Goal: Information Seeking & Learning: Learn about a topic

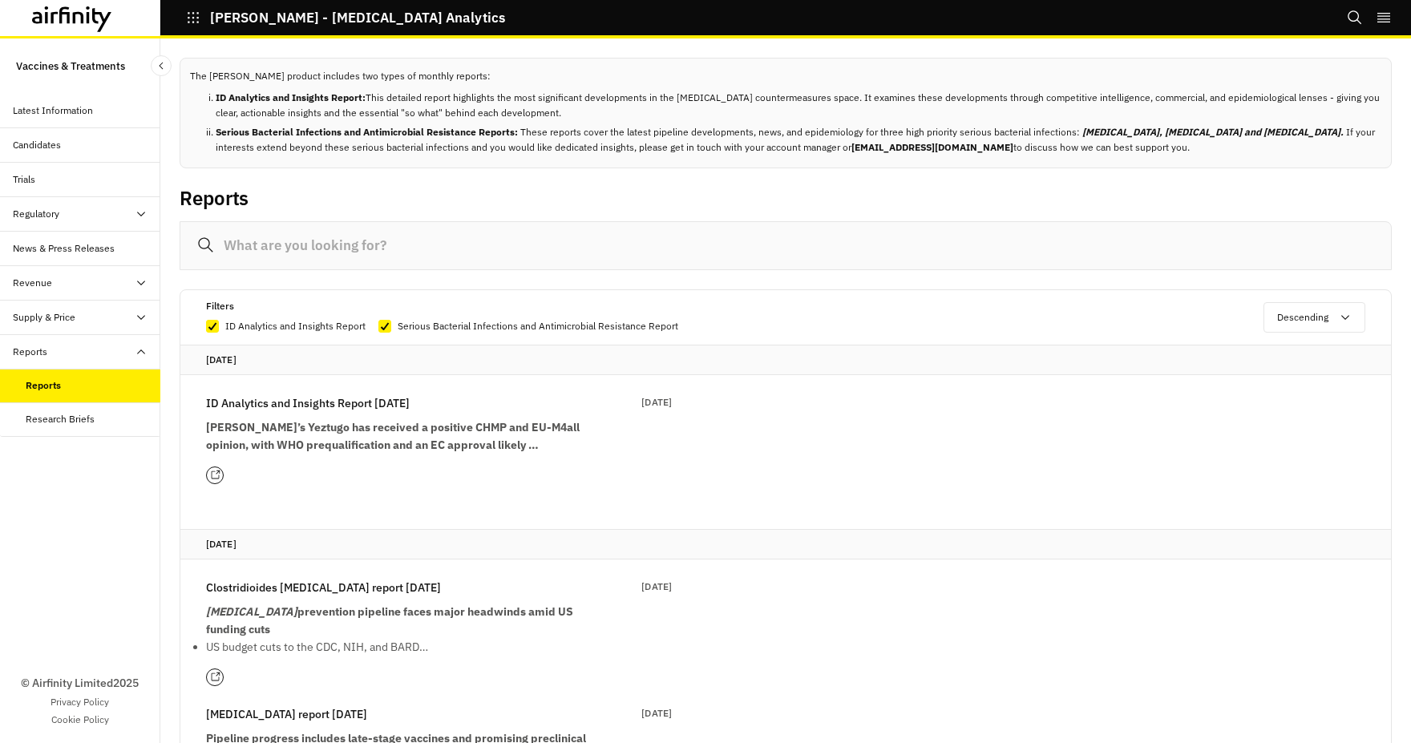
click at [192, 18] on icon "button" at bounding box center [193, 17] width 14 height 14
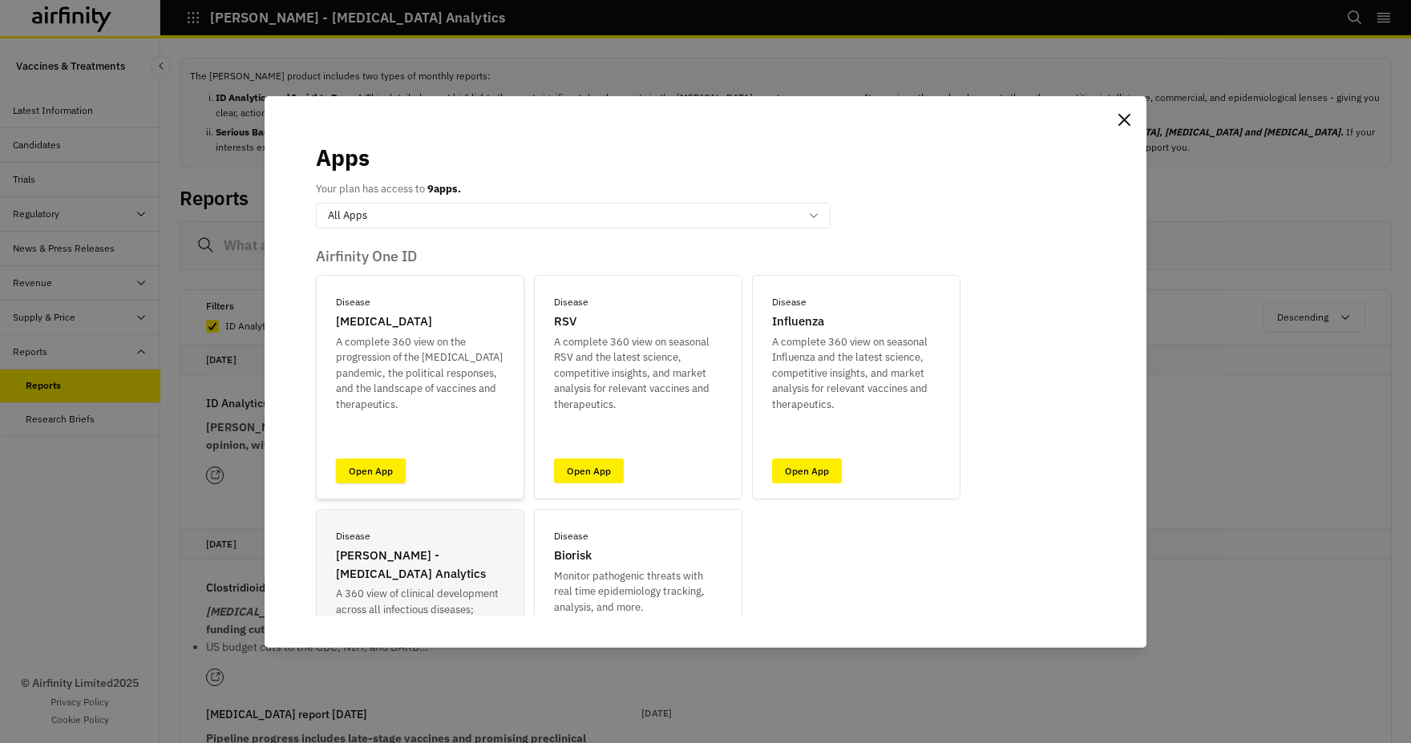
click at [362, 471] on link "Open App" at bounding box center [371, 471] width 70 height 25
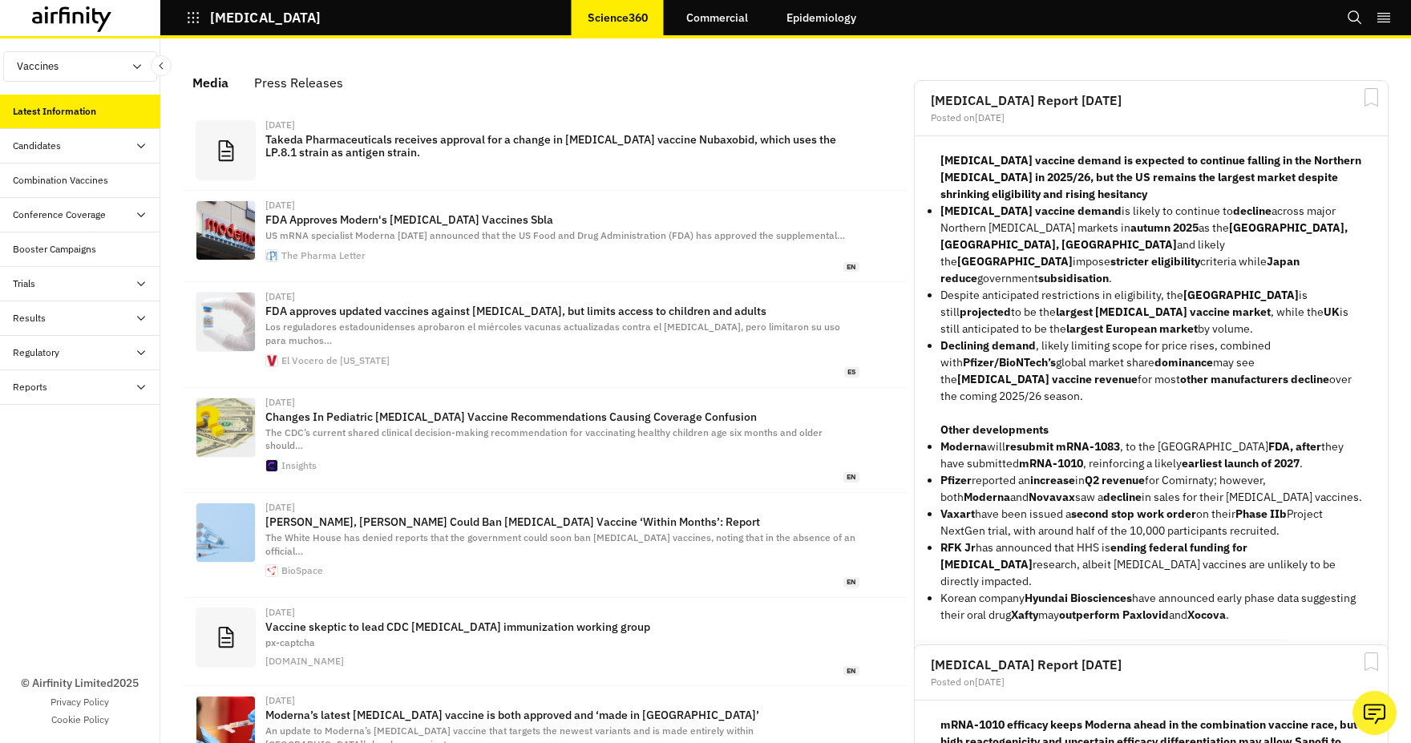
click at [84, 496] on div "© Airfinity Limited 2025 Privacy Policy Cookie Policy" at bounding box center [80, 574] width 160 height 339
click at [718, 22] on link "Commercial" at bounding box center [717, 17] width 94 height 38
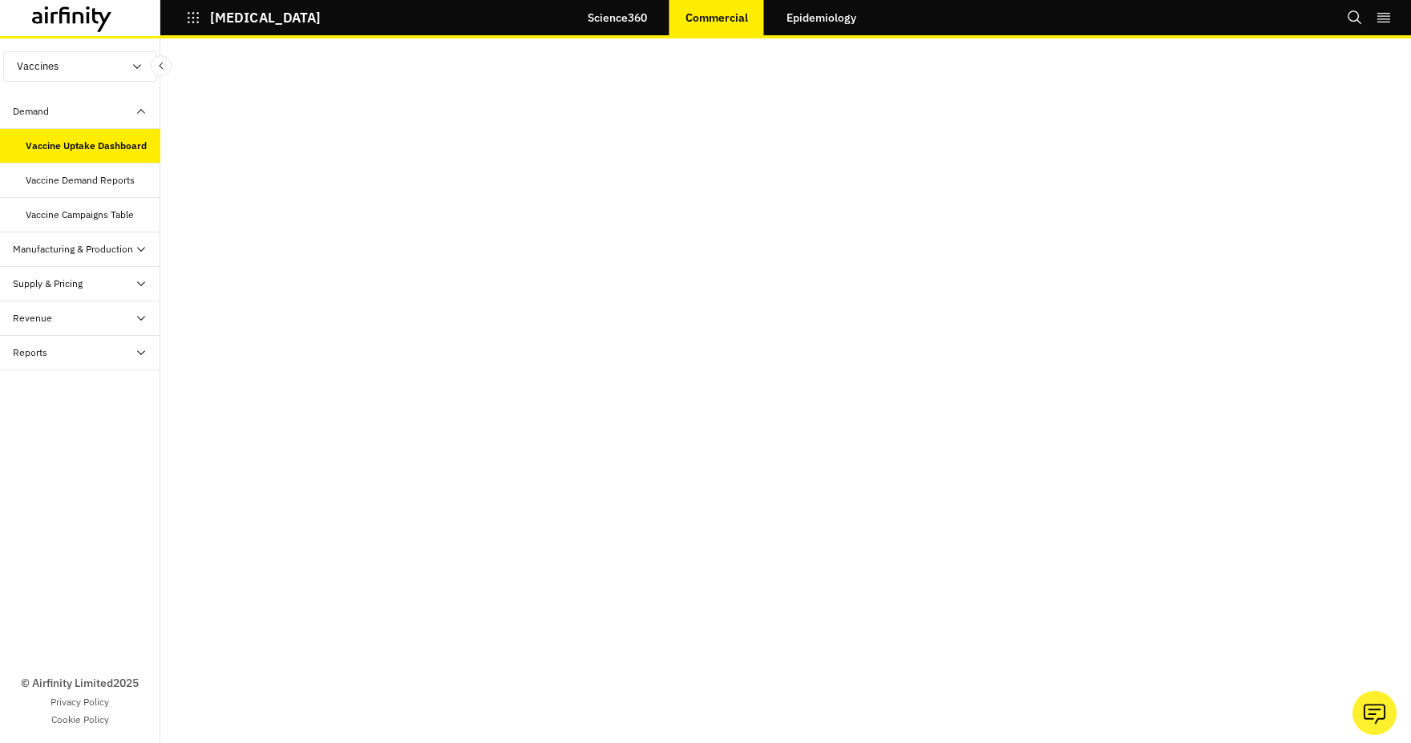
click at [653, 12] on link "Science360" at bounding box center [617, 17] width 91 height 38
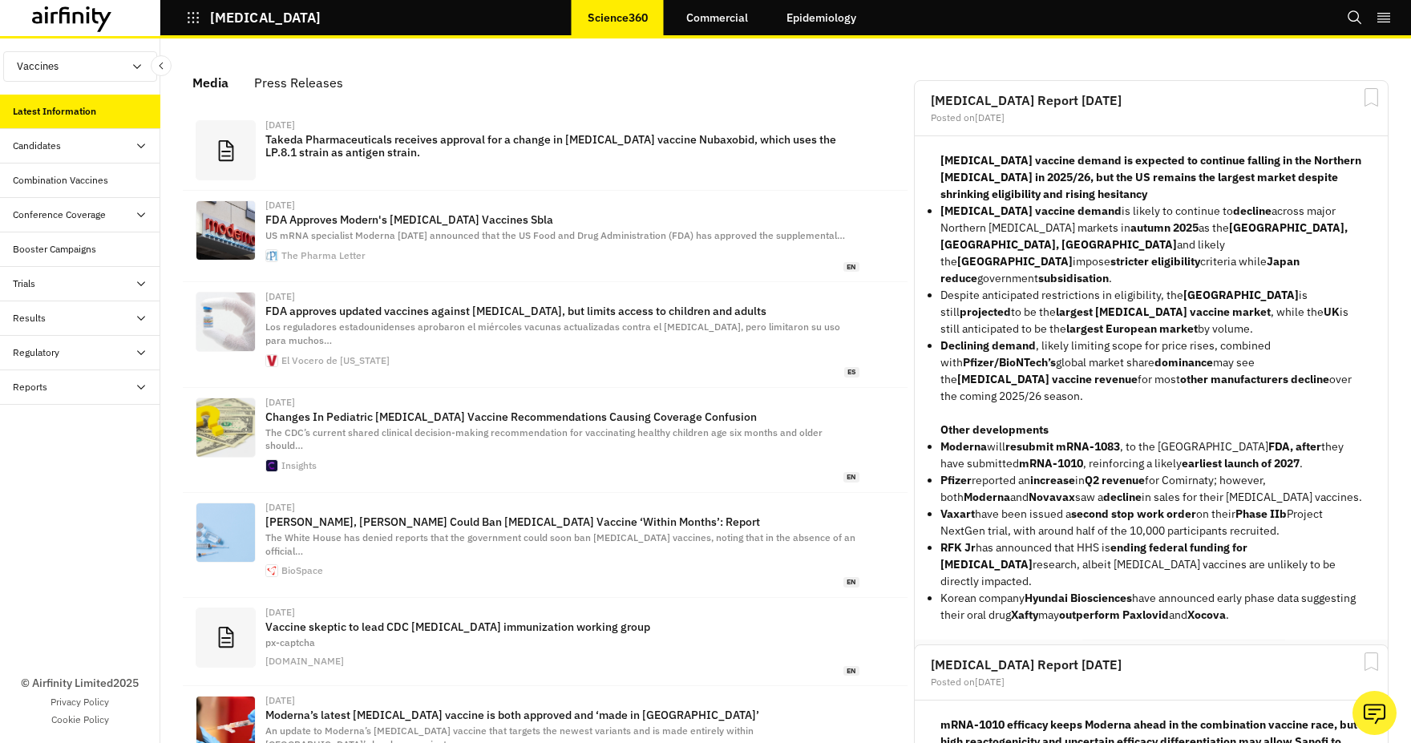
click at [197, 14] on icon "button" at bounding box center [193, 17] width 14 height 14
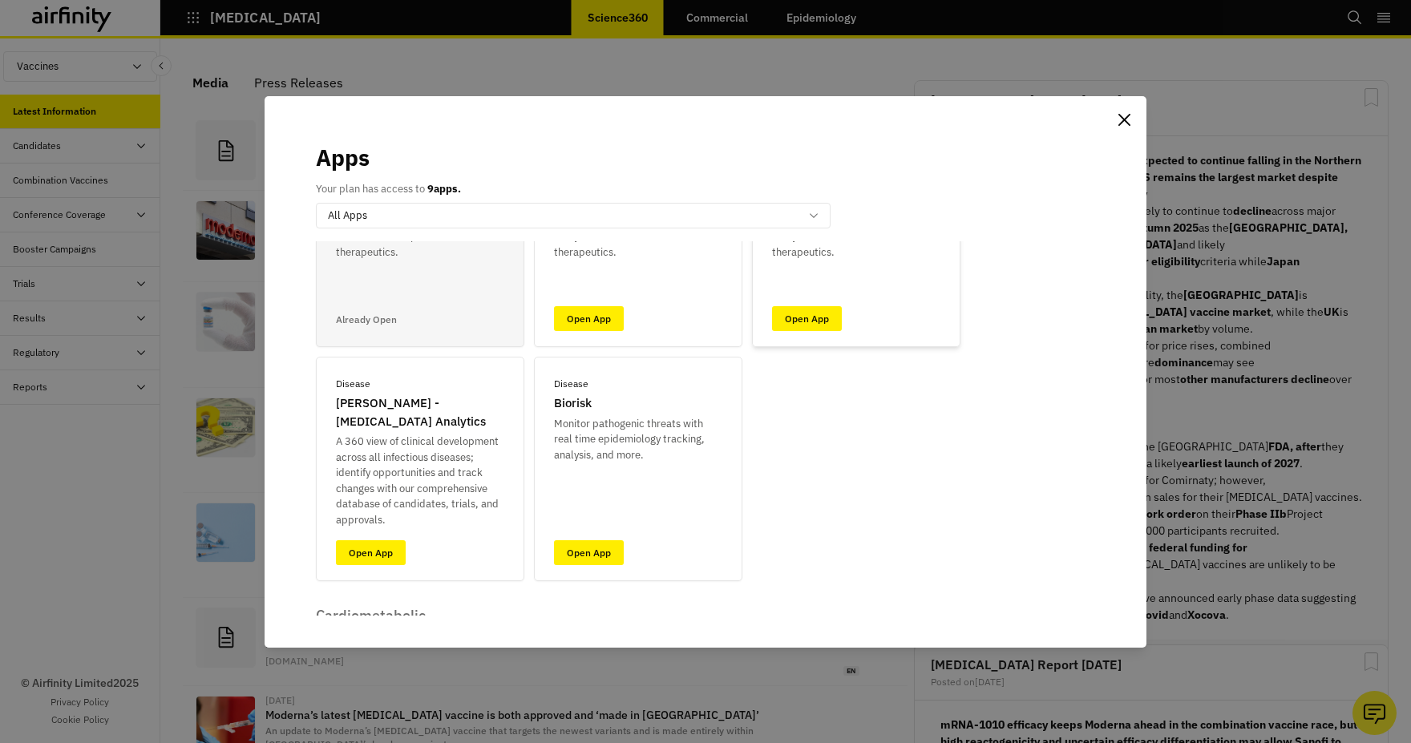
scroll to position [153, 0]
click at [366, 548] on link "Open App" at bounding box center [371, 552] width 70 height 25
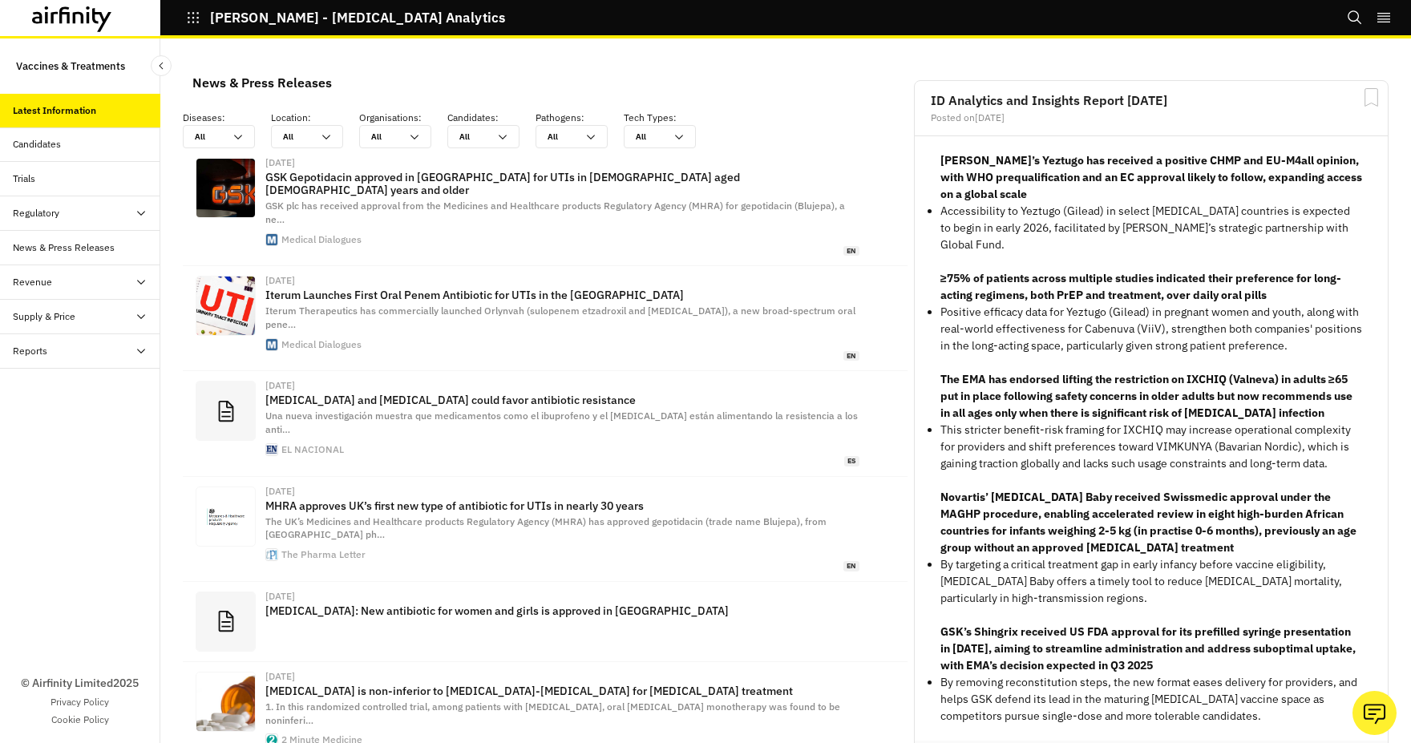
scroll to position [1047, 481]
click at [78, 141] on div "Candidates" at bounding box center [87, 144] width 148 height 14
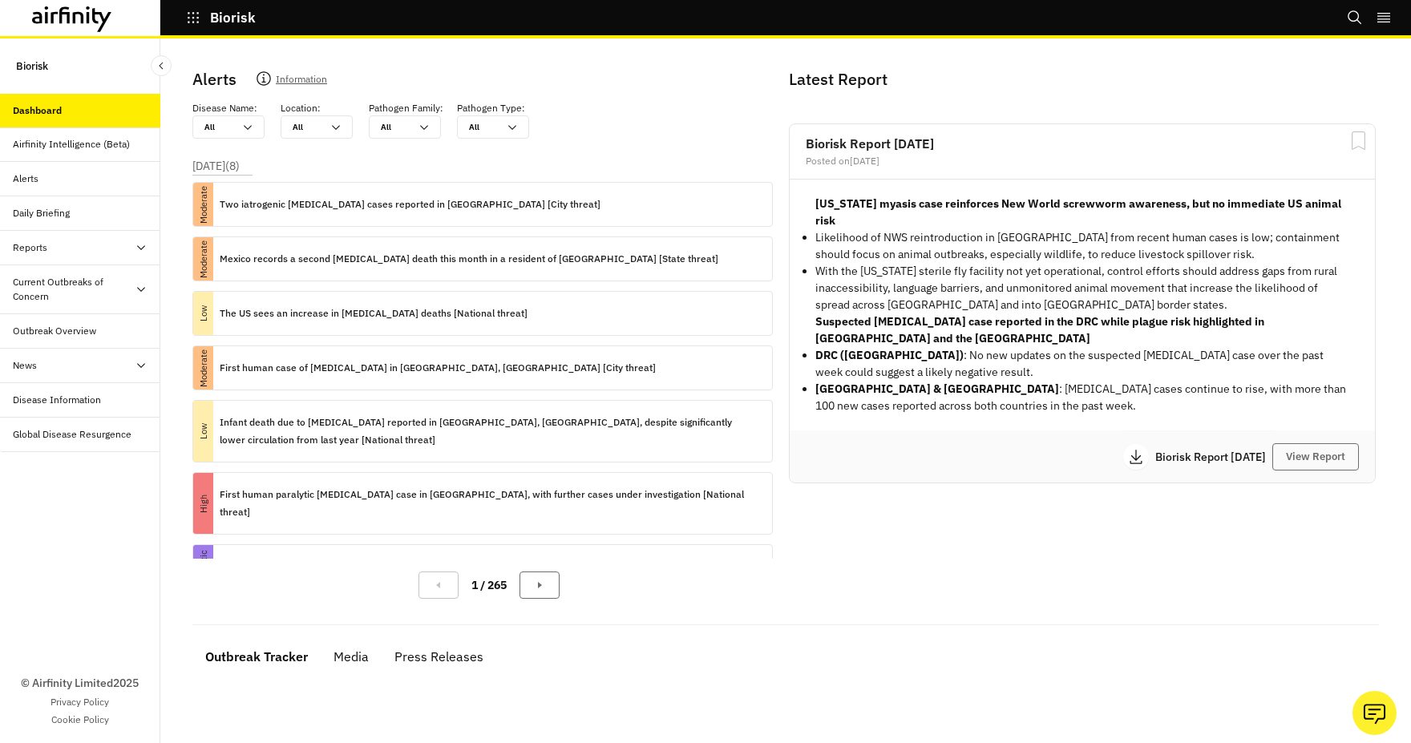
click at [120, 245] on div "Reports" at bounding box center [87, 248] width 148 height 14
click at [56, 288] on div "Reports" at bounding box center [43, 282] width 34 height 14
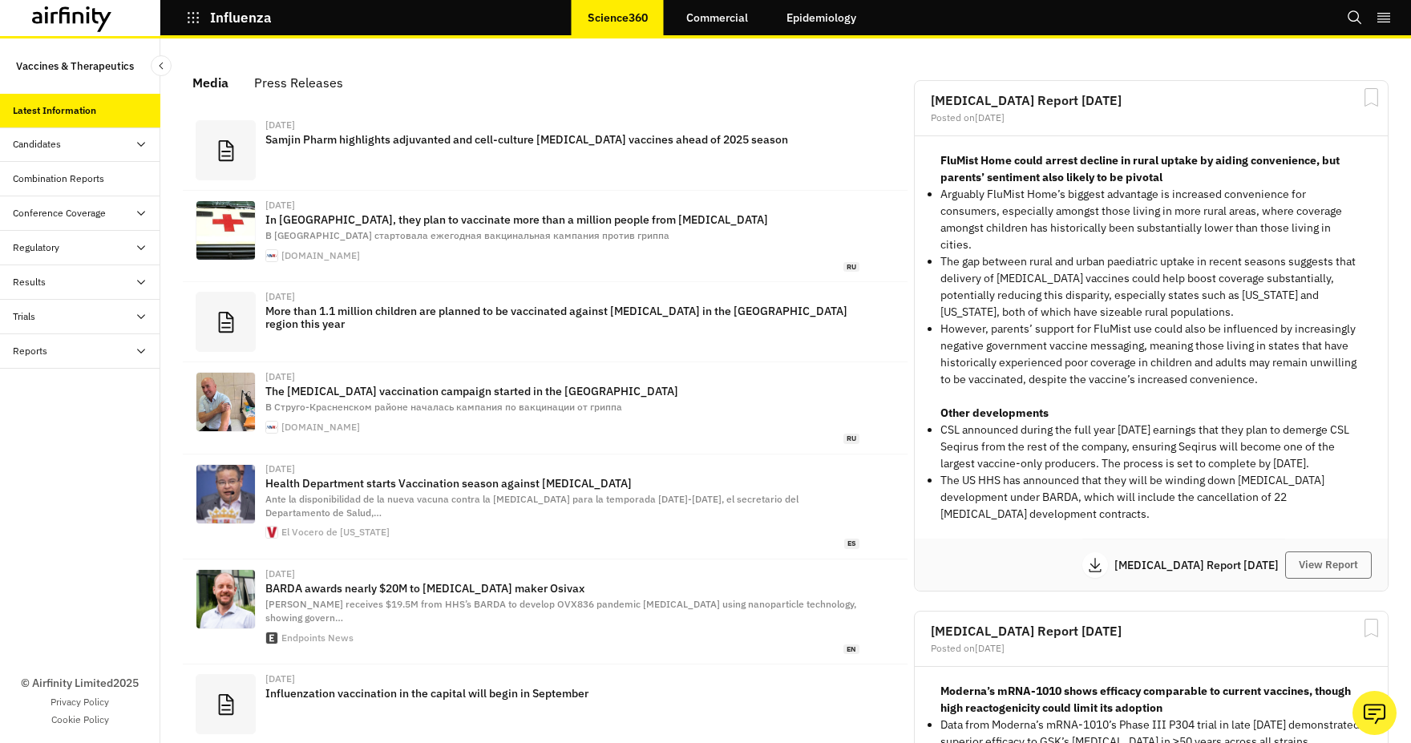
scroll to position [987, 481]
click at [72, 350] on div "Reports" at bounding box center [87, 351] width 148 height 14
click at [53, 390] on div "Reports" at bounding box center [43, 385] width 34 height 14
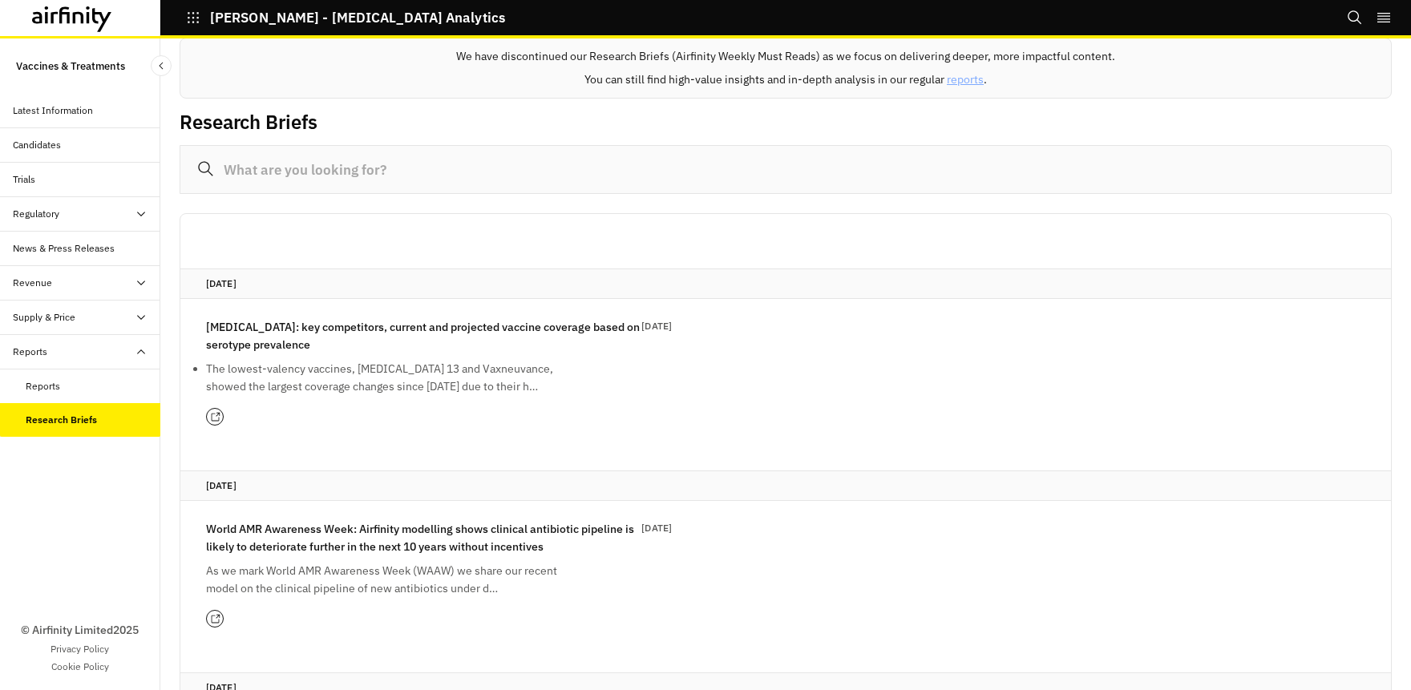
scroll to position [26, 0]
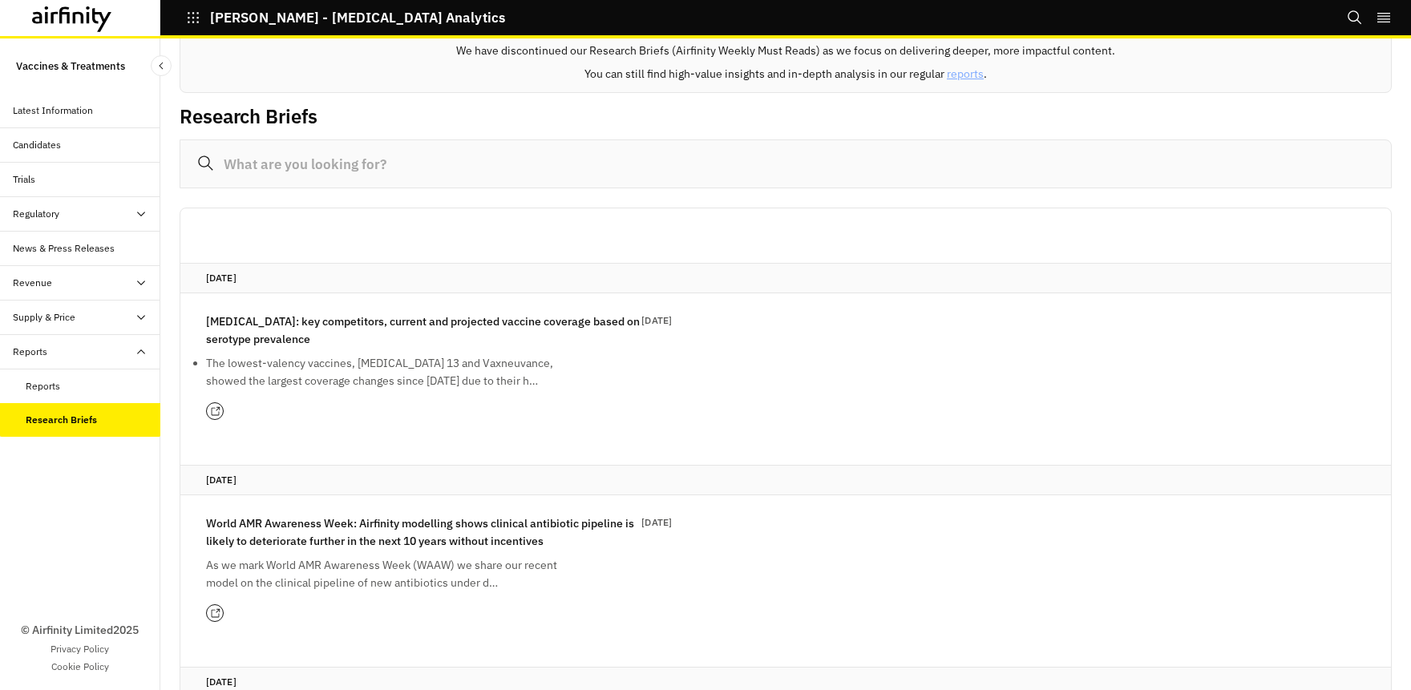
click at [95, 386] on div "Reports" at bounding box center [93, 386] width 135 height 14
